Goal: Find specific page/section: Find specific page/section

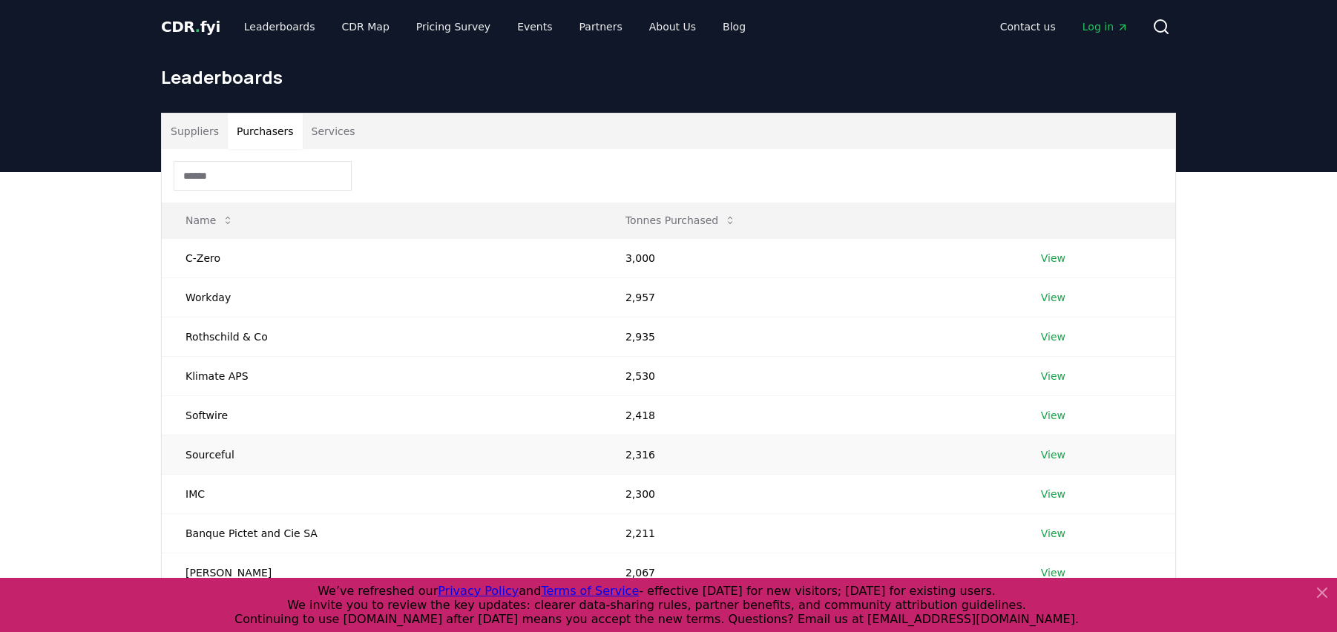
scroll to position [201, 0]
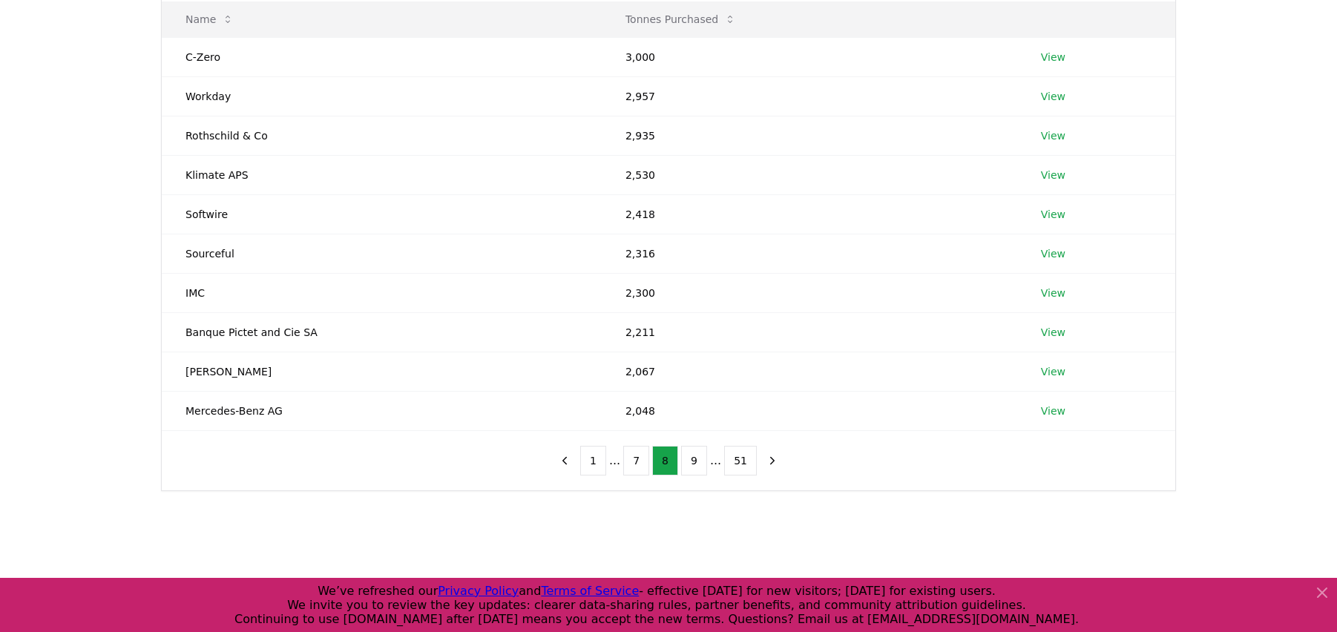
click at [434, 554] on main "Suppliers Purchasers Services Name Tonnes Purchased C-Zero 3,000 View Workday 2…" at bounding box center [668, 287] width 1337 height 632
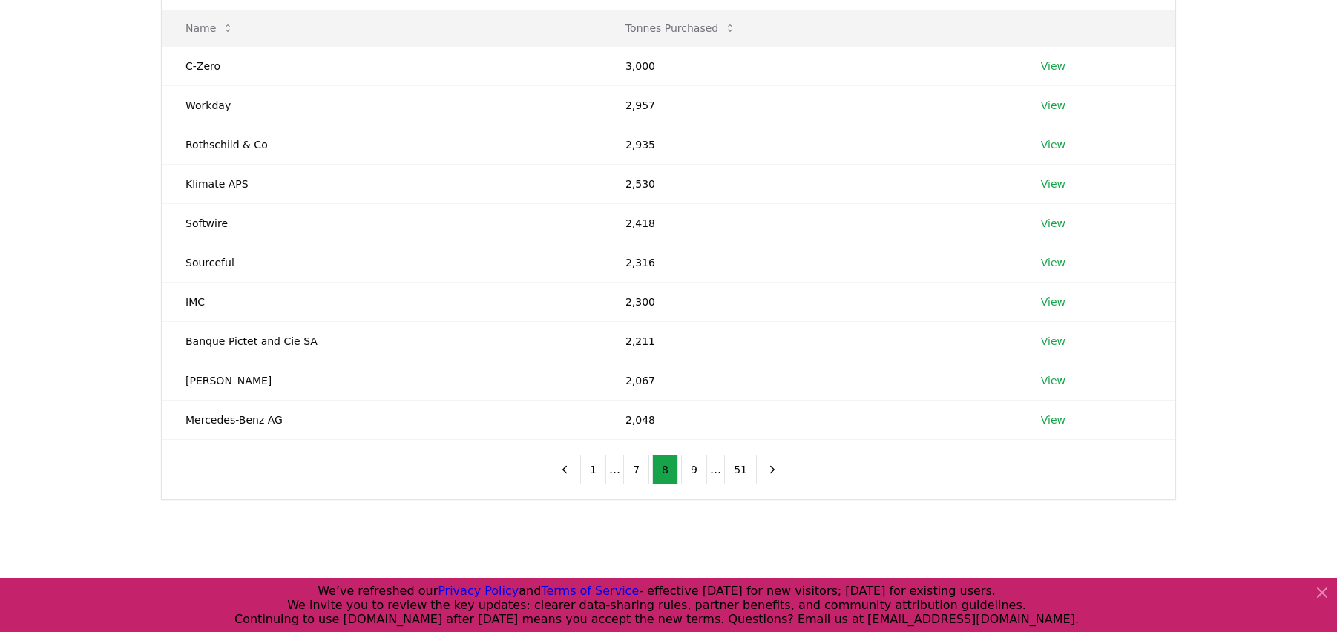
scroll to position [214, 0]
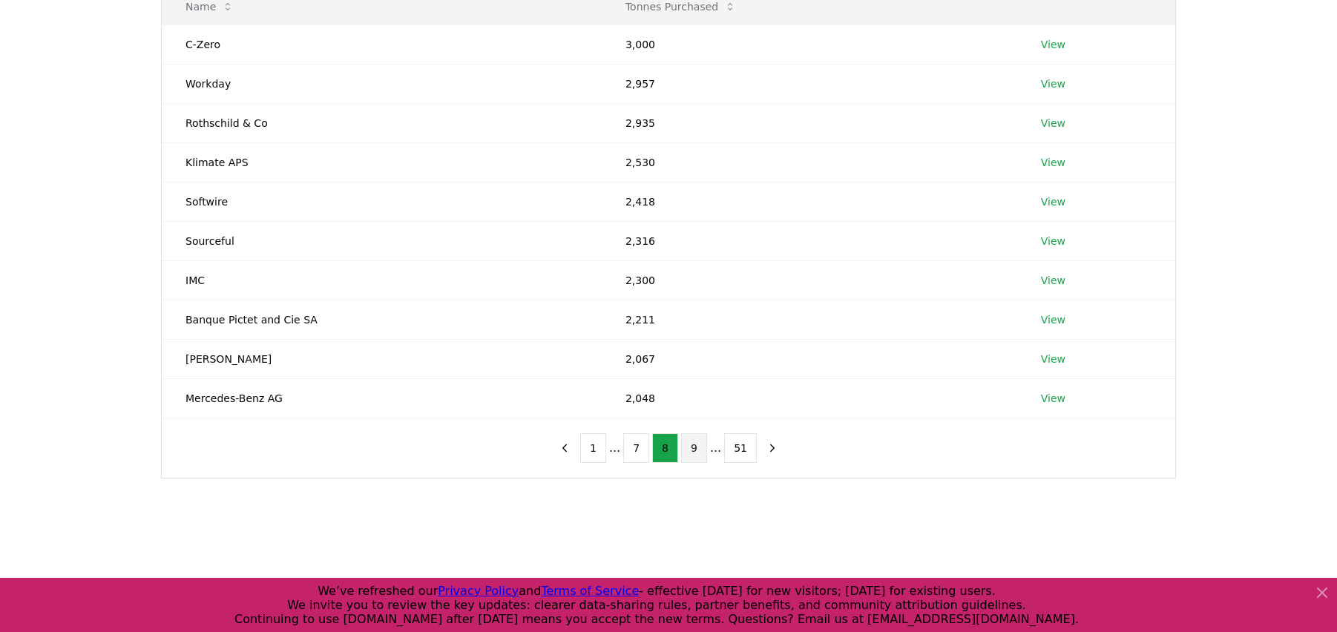
click at [689, 444] on button "9" at bounding box center [694, 448] width 26 height 30
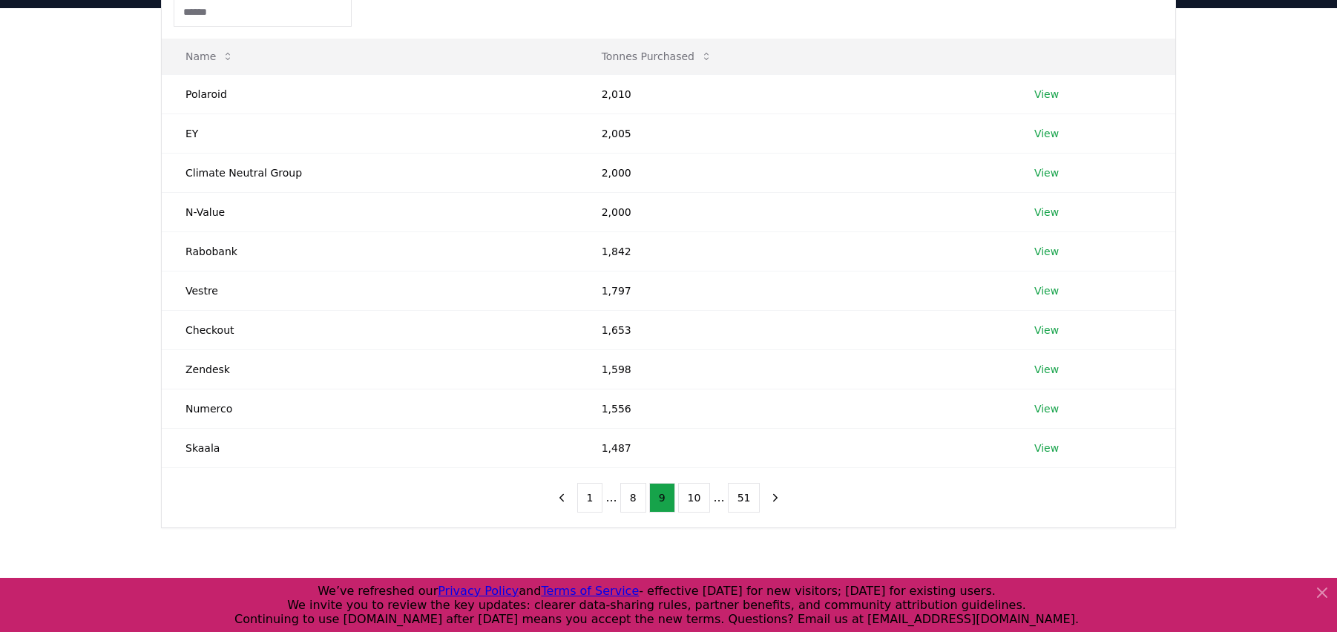
scroll to position [148, 0]
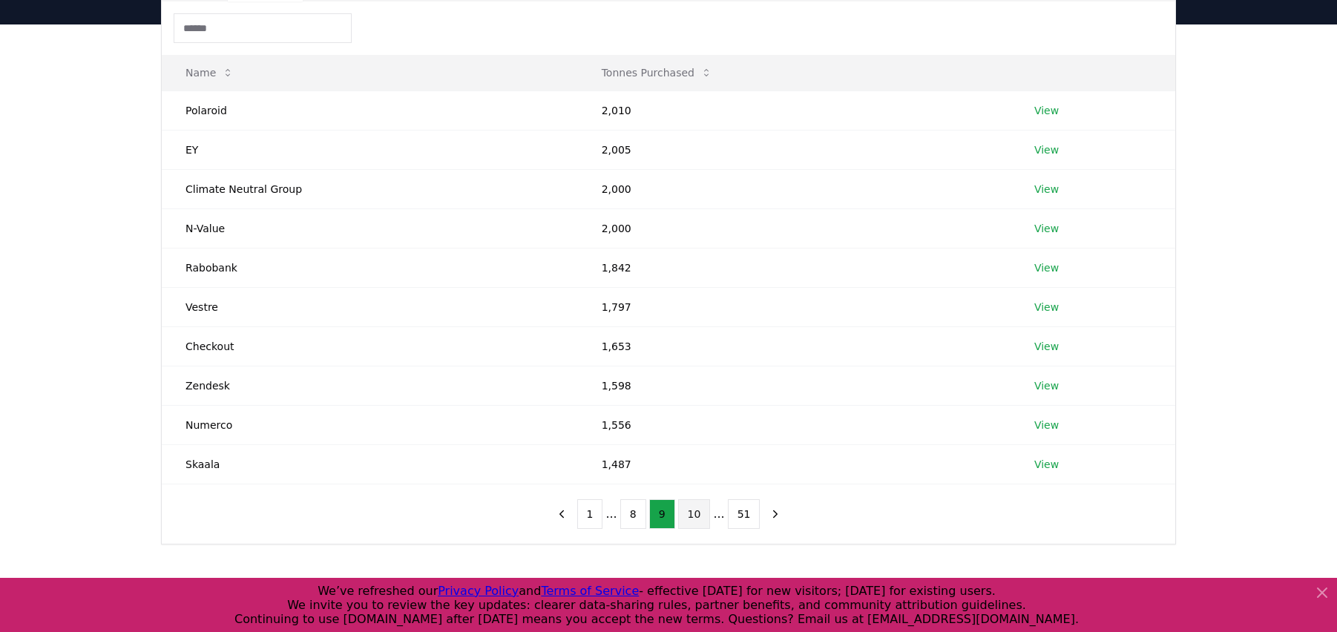
click at [696, 511] on button "10" at bounding box center [694, 514] width 33 height 30
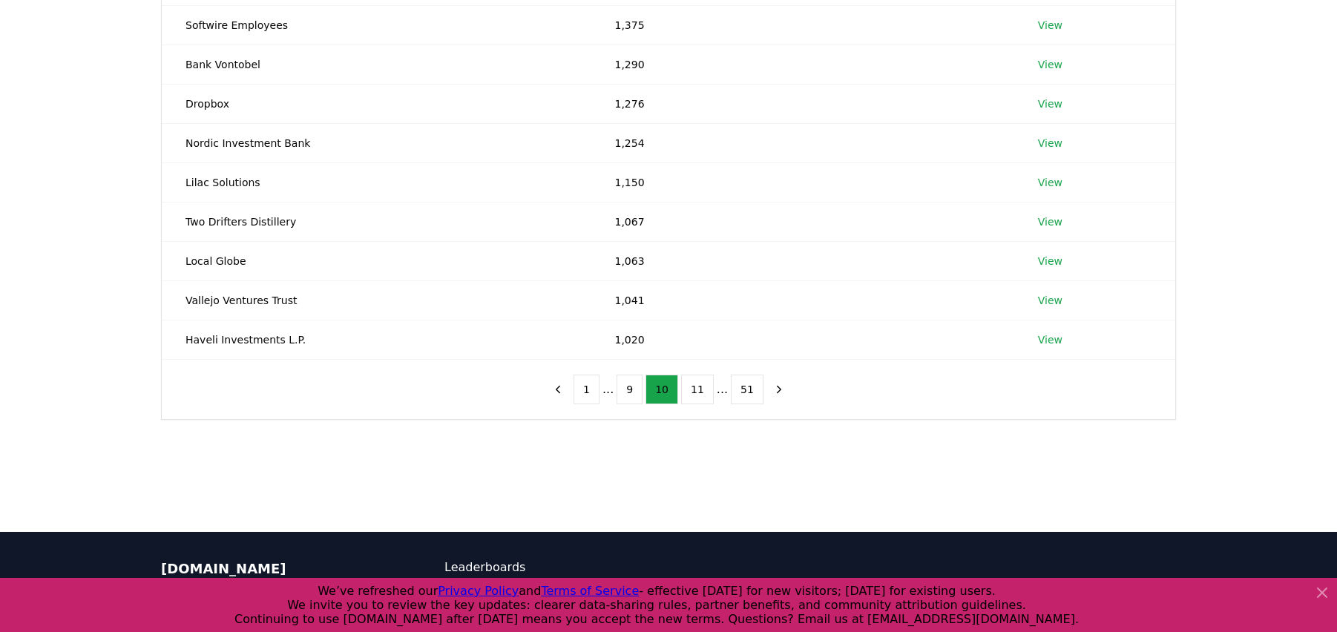
scroll to position [154, 0]
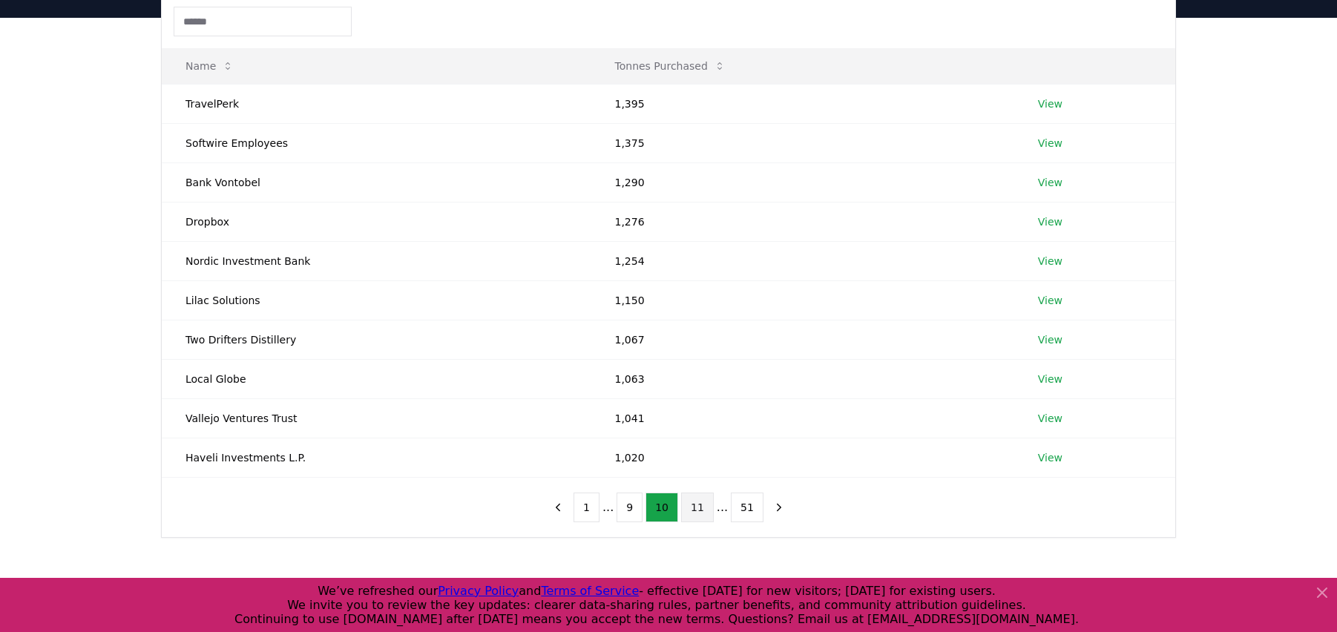
click at [700, 508] on button "11" at bounding box center [697, 508] width 33 height 30
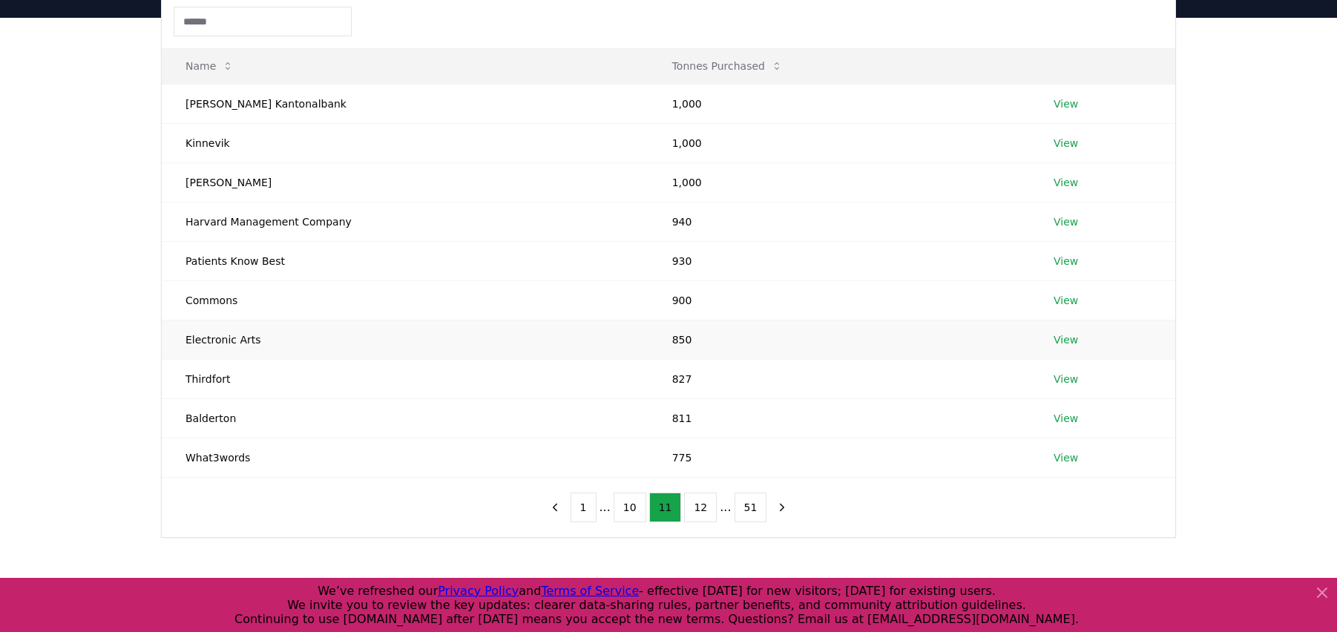
click at [1066, 343] on link "View" at bounding box center [1066, 339] width 24 height 15
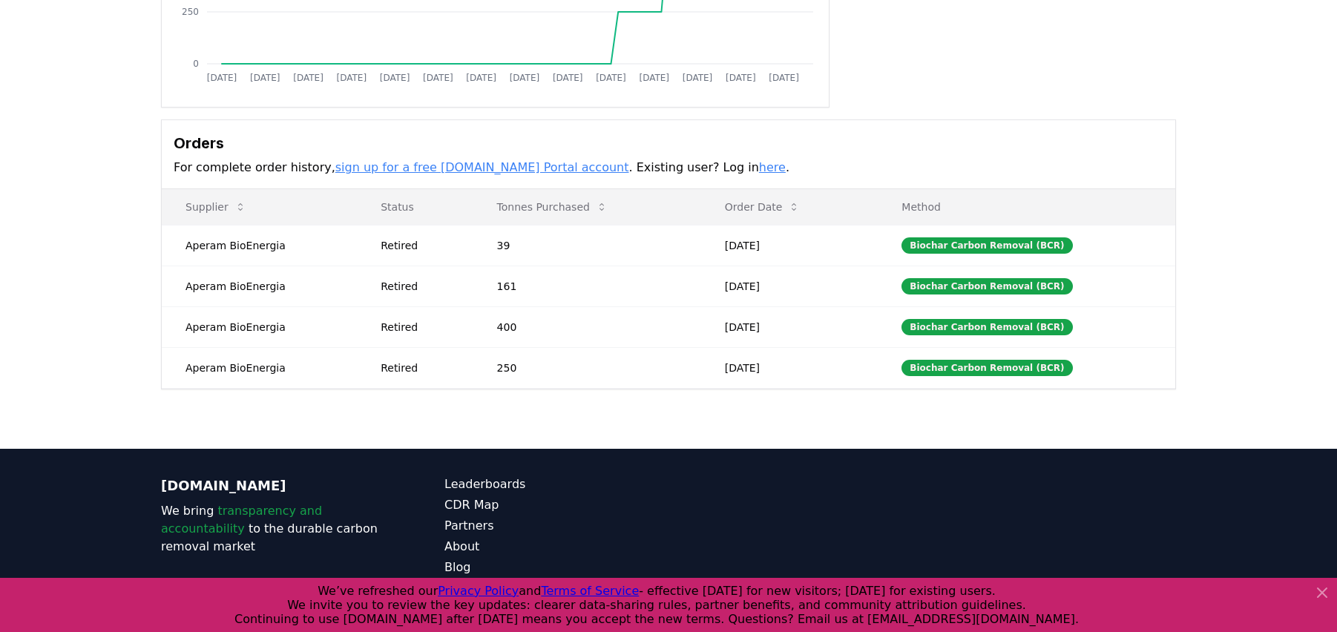
scroll to position [375, 0]
